Goal: Task Accomplishment & Management: Use online tool/utility

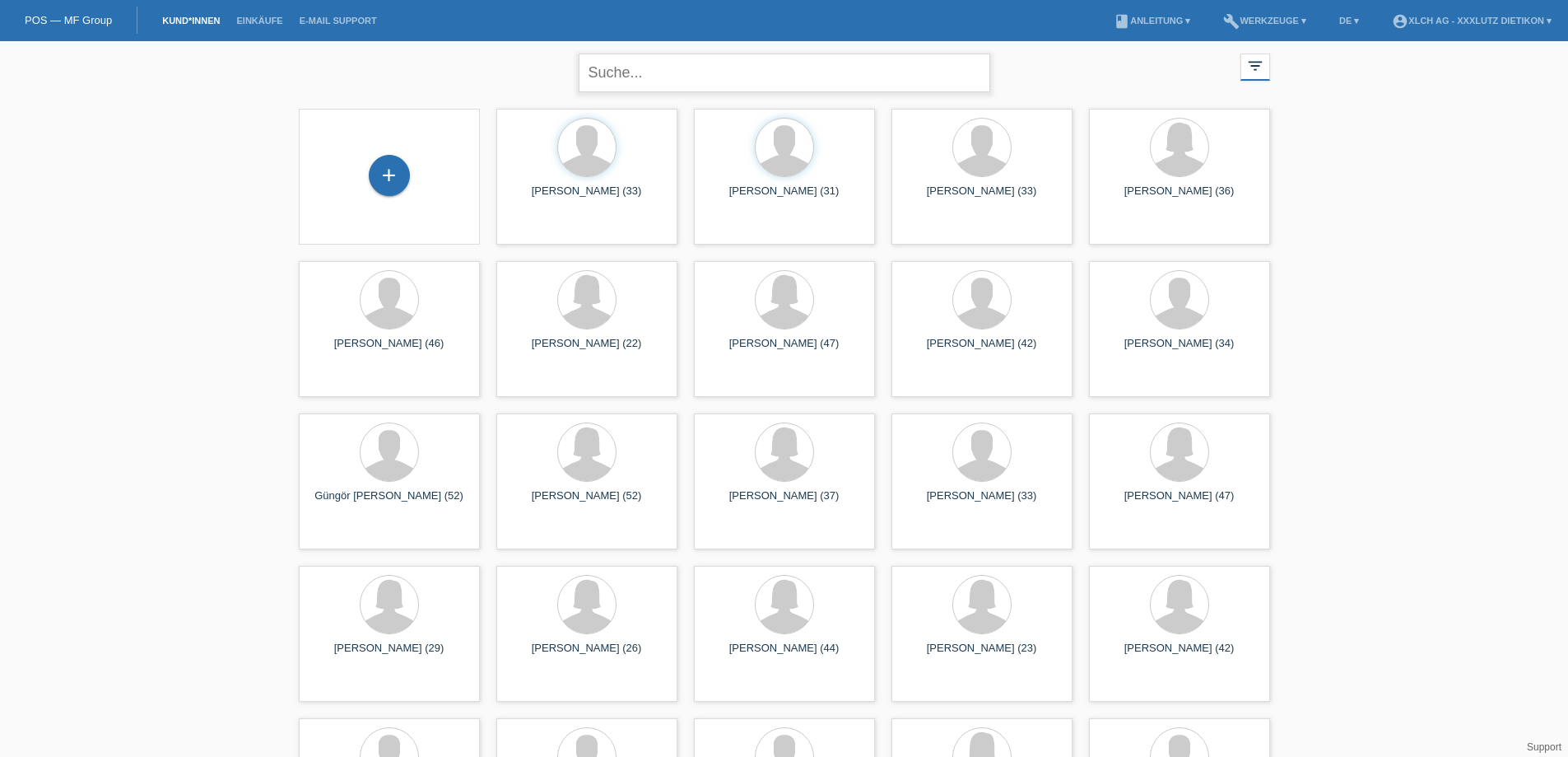
click at [673, 72] on input "text" at bounding box center [785, 73] width 412 height 39
click at [257, 159] on div "close filter_list view_module Alle Kund*innen anzeigen star Markierte Kund*inne…" at bounding box center [784, 452] width 1568 height 821
paste input "FLEIG,VIVIANE"
type input "FLEIG VIVIANE"
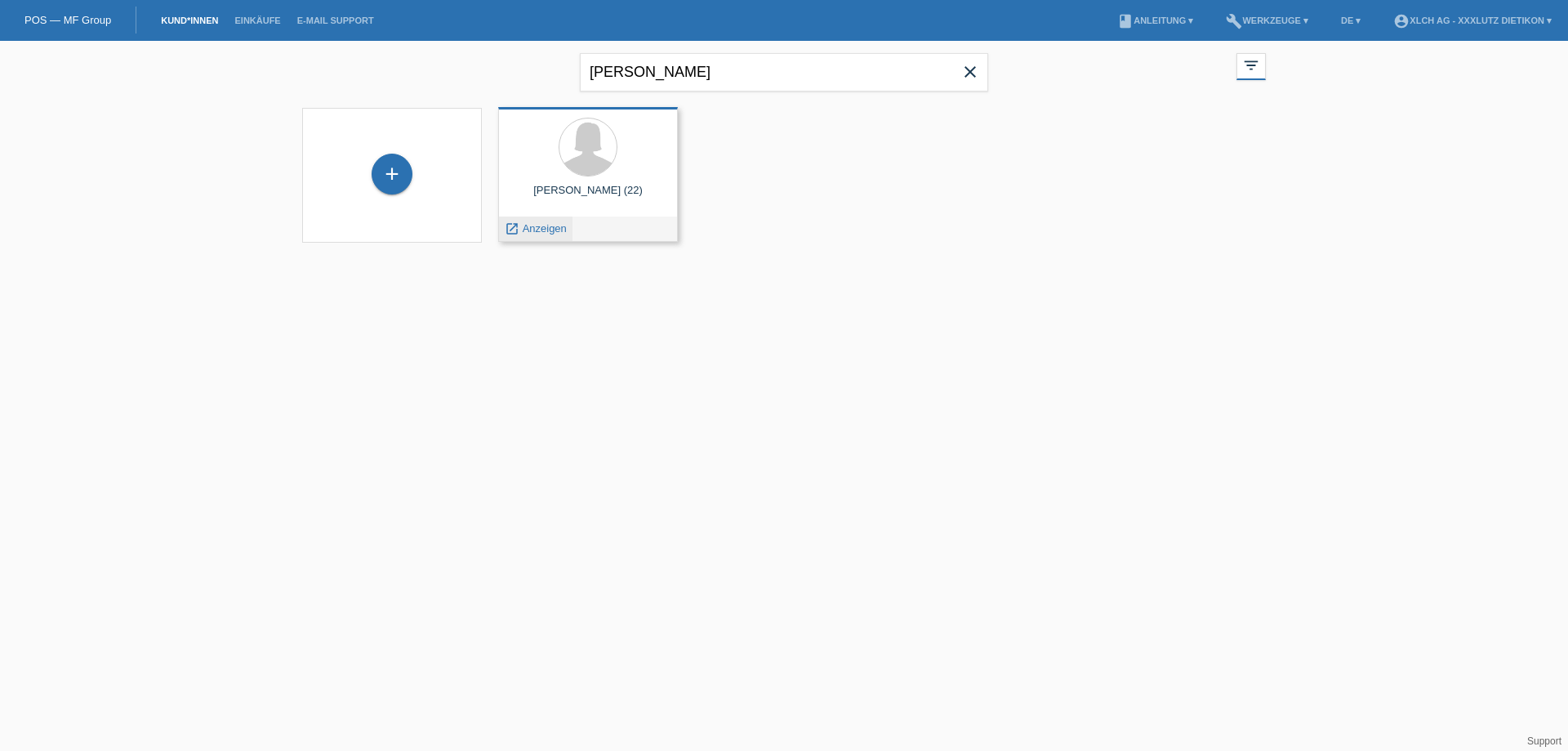
click at [538, 226] on span "Anzeigen" at bounding box center [545, 228] width 44 height 12
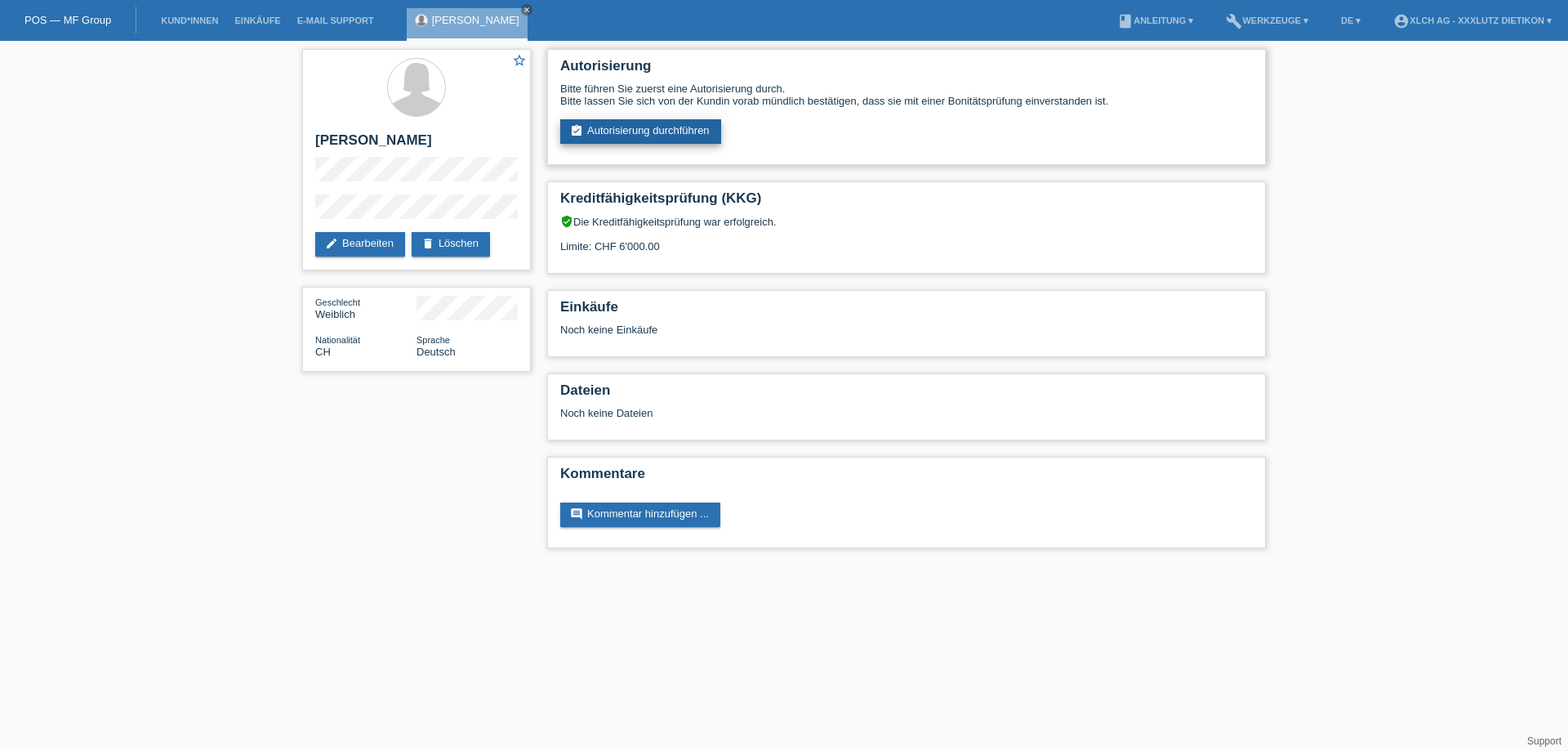
click at [653, 123] on link "assignment_turned_in Autorisierung durchführen" at bounding box center [641, 131] width 161 height 24
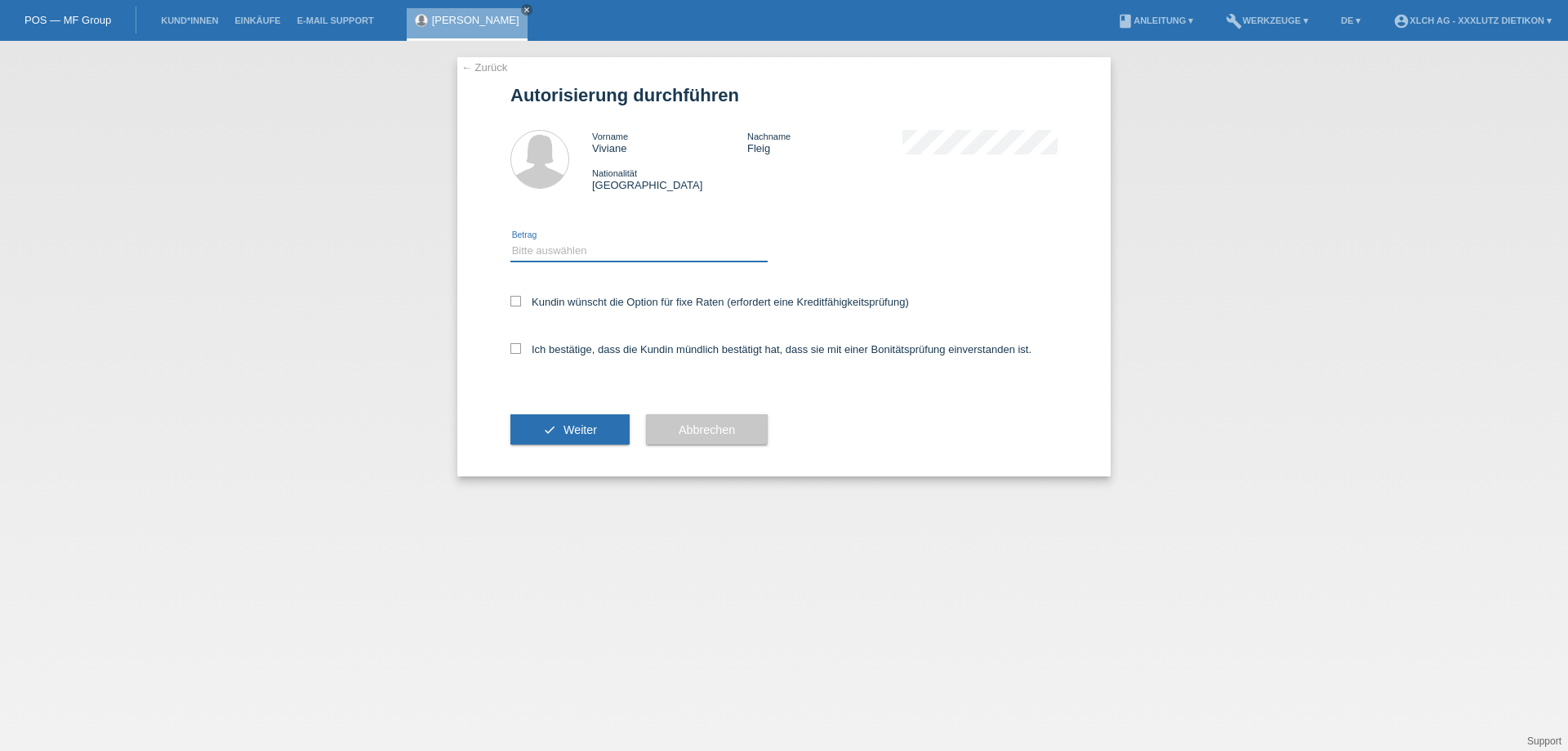
click at [617, 248] on select "Bitte auswählen CHF 1.00 - CHF 499.00 CHF 500.00 - CHF 1'999.00 CHF 2'000.00 - …" at bounding box center [639, 250] width 257 height 20
select select "3"
click at [511, 241] on select "Bitte auswählen CHF 1.00 - CHF 499.00 CHF 500.00 - CHF 1'999.00 CHF 2'000.00 - …" at bounding box center [639, 250] width 257 height 20
click at [521, 346] on label "Ich bestätige, dass die Kundin mündlich bestätigt hat, dass sie mit einer Bonit…" at bounding box center [771, 349] width 521 height 12
click at [521, 346] on input "Ich bestätige, dass die Kundin mündlich bestätigt hat, dass sie mit einer Bonit…" at bounding box center [515, 348] width 10 height 10
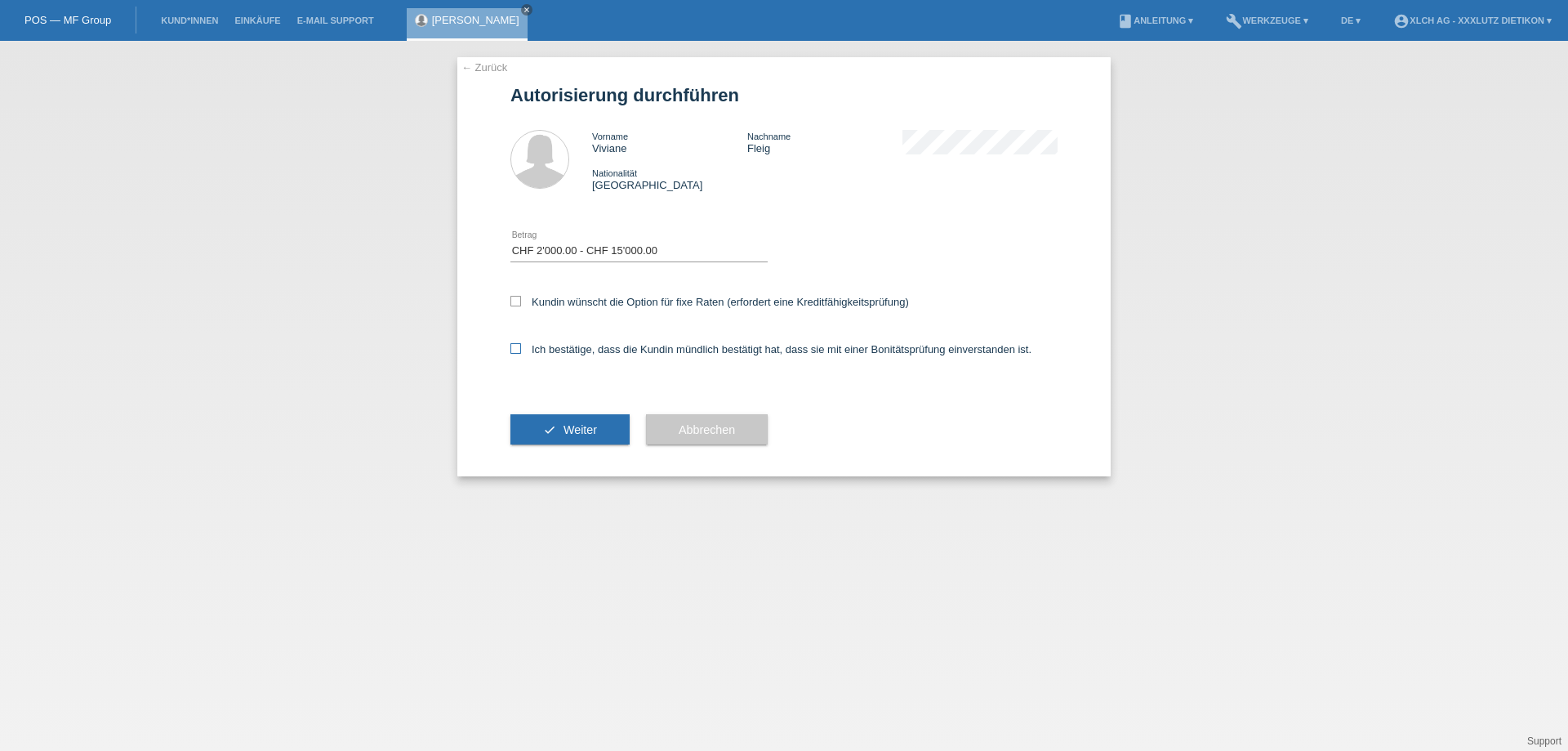
checkbox input "true"
click at [561, 427] on button "check Weiter" at bounding box center [570, 429] width 119 height 31
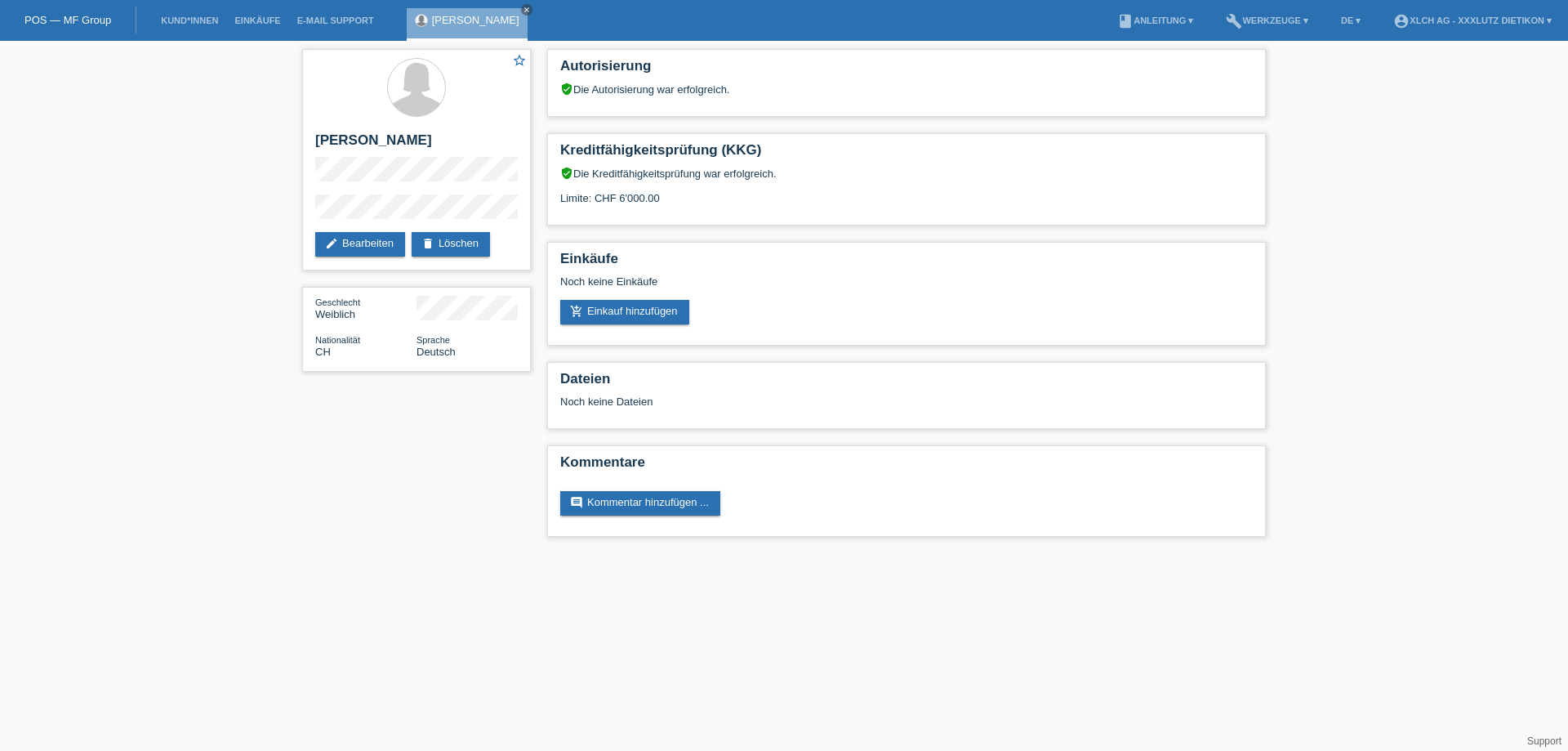
drag, startPoint x: 82, startPoint y: 200, endPoint x: 183, endPoint y: 168, distance: 105.9
click at [85, 200] on div "star_border [PERSON_NAME] edit Bearbeiten delete Löschen Geschlecht Weiblich Na…" at bounding box center [784, 297] width 1568 height 512
